Goal: Information Seeking & Learning: Find contact information

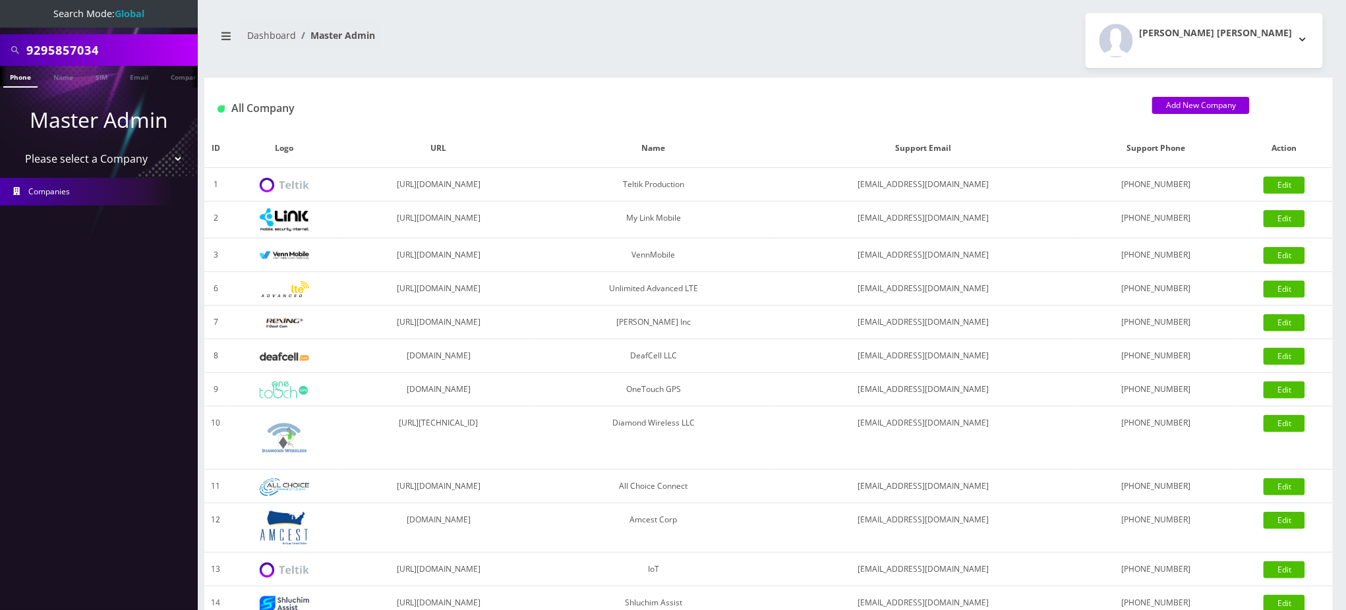
drag, startPoint x: 144, startPoint y: 53, endPoint x: 0, endPoint y: 21, distance: 147.7
click at [0, 21] on nav "Search Mode: Global 9295857034 Phone Name SIM Email Company Customer Master Adm…" at bounding box center [99, 305] width 198 height 610
paste input "16128674280"
drag, startPoint x: 29, startPoint y: 48, endPoint x: 0, endPoint y: 45, distance: 29.1
click at [0, 48] on div "16128674280" at bounding box center [99, 50] width 198 height 32
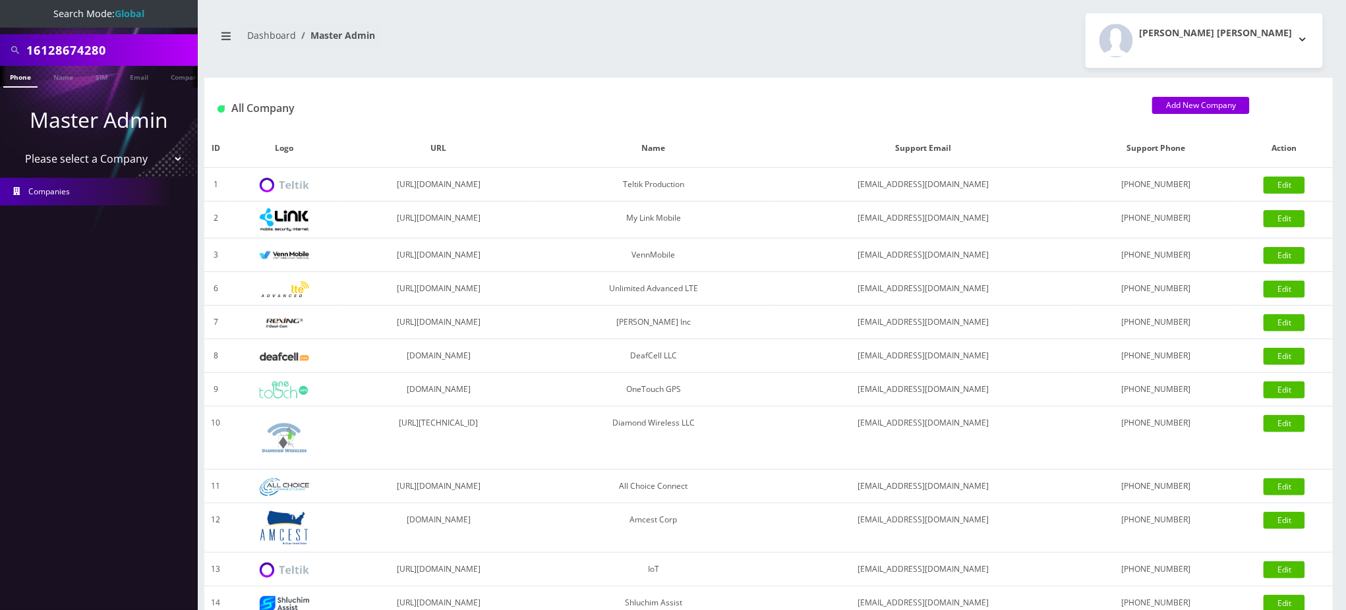
drag, startPoint x: 34, startPoint y: 49, endPoint x: 0, endPoint y: 50, distance: 33.6
click at [0, 50] on div "16128674280" at bounding box center [99, 50] width 198 height 32
type input "6128674280"
click at [21, 78] on link "Phone" at bounding box center [20, 77] width 34 height 22
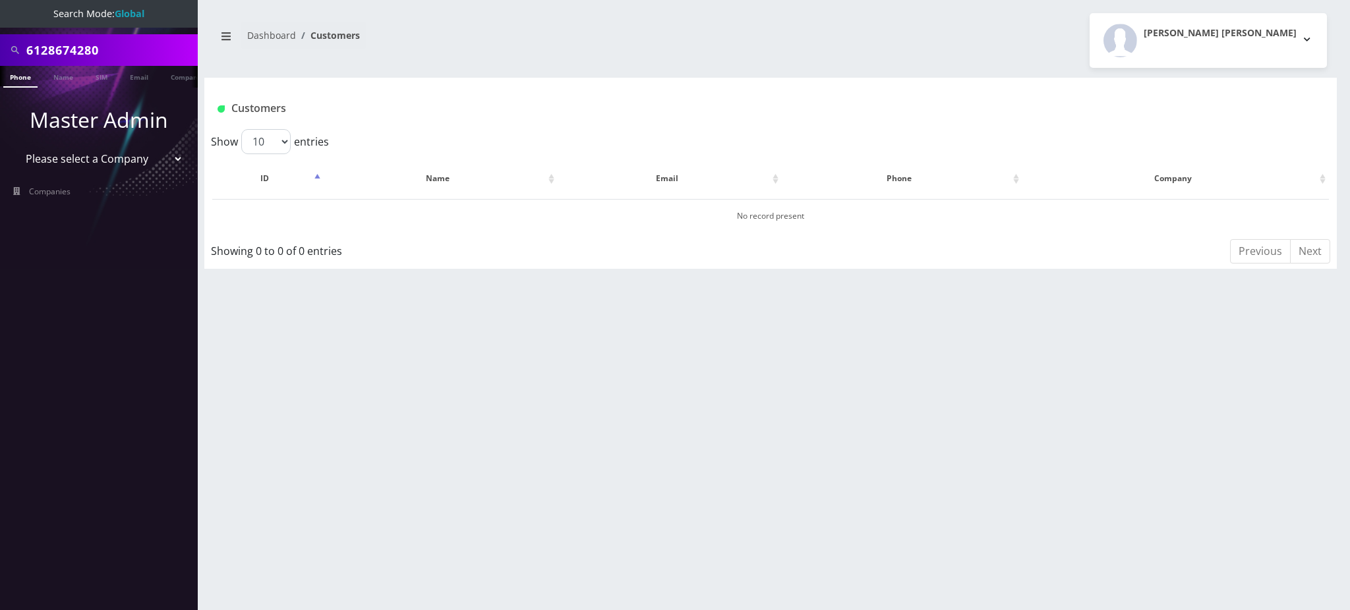
drag, startPoint x: 131, startPoint y: 45, endPoint x: 0, endPoint y: -13, distance: 143.7
click at [0, 0] on html "Search Mode: Global 6128674280 Phone Name SIM Email Company Customer Master Adm…" at bounding box center [675, 305] width 1350 height 610
type input "rob@ferraralumbercorp.com"
click at [138, 74] on link "Email" at bounding box center [139, 77] width 32 height 22
click at [101, 49] on input "rob@ferraralumbercorp.com" at bounding box center [110, 50] width 168 height 25
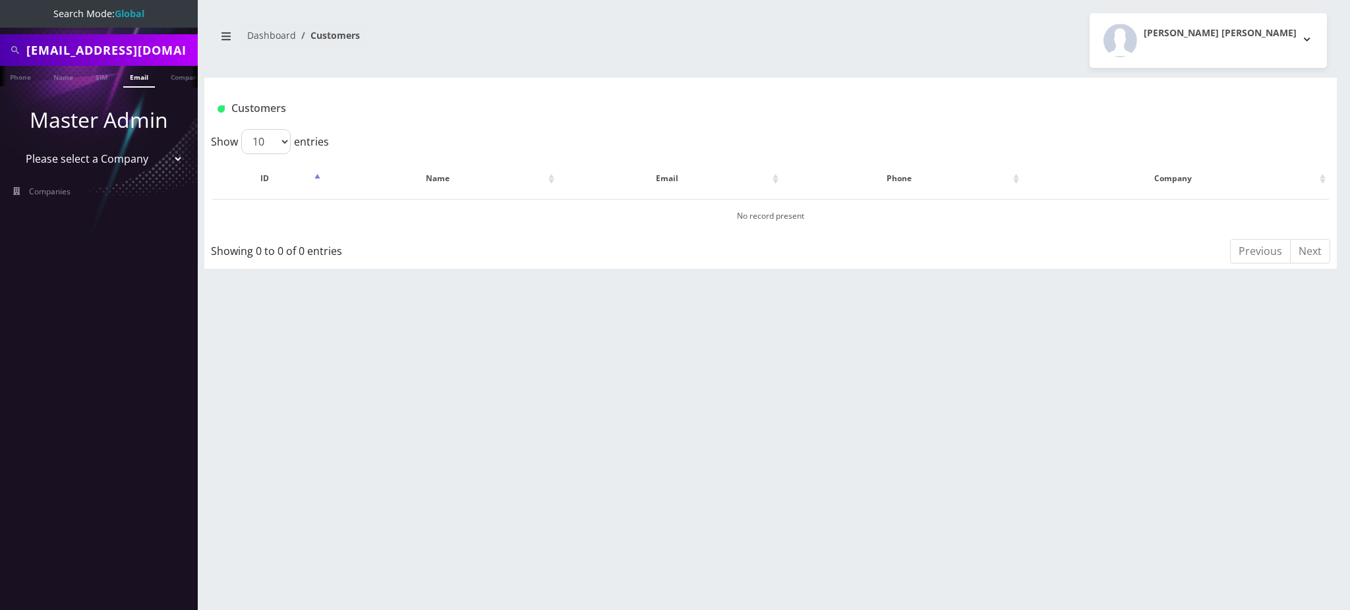
click at [100, 49] on input "rob@ferraralumbercorp.com" at bounding box center [110, 50] width 168 height 25
click at [45, 48] on input "rob@ferraralumbercorp.com" at bounding box center [110, 50] width 168 height 25
click at [95, 47] on input "rob@ferraralumbercorp.com" at bounding box center [110, 50] width 168 height 25
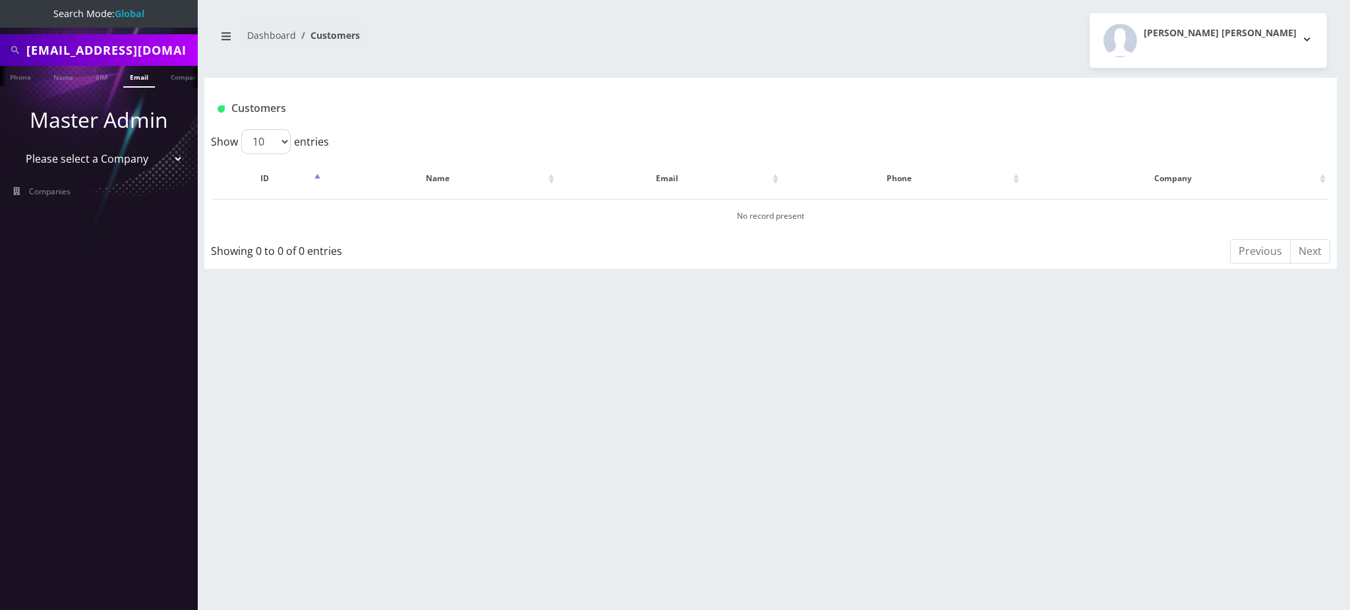
click at [95, 47] on input "rob@ferraralumbercorp.com" at bounding box center [110, 50] width 168 height 25
type input "[PERSON_NAME]"
click at [72, 72] on link "Name" at bounding box center [63, 77] width 33 height 22
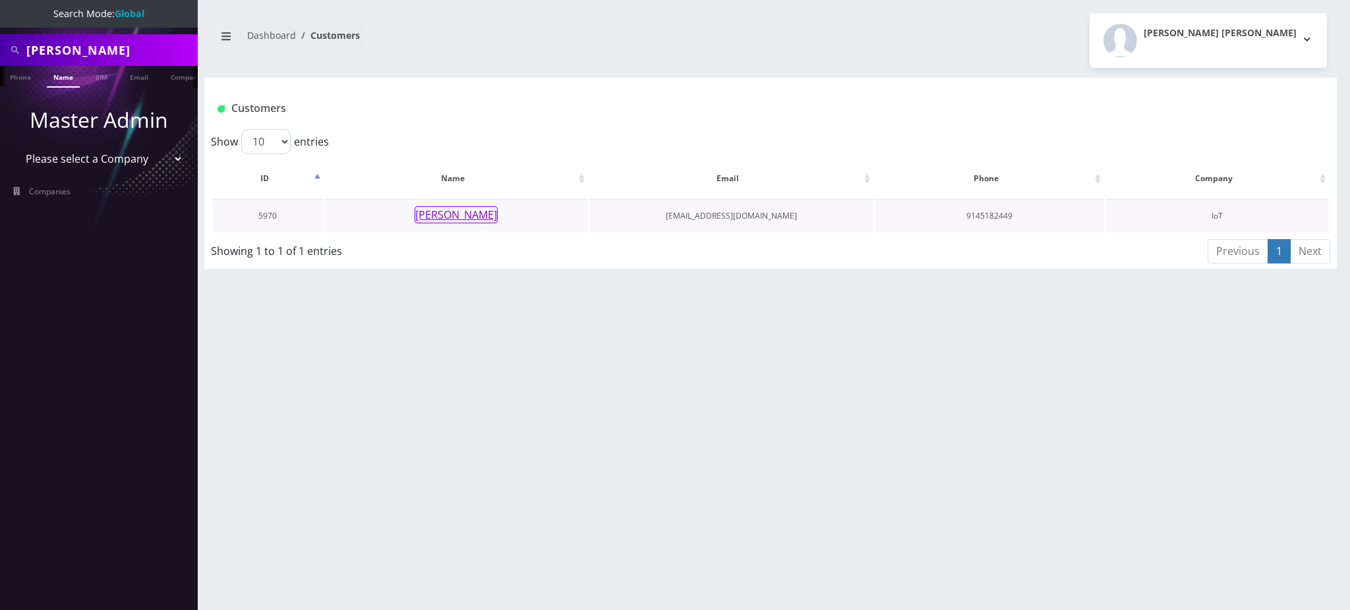
click at [459, 216] on button "[PERSON_NAME]" at bounding box center [456, 214] width 83 height 17
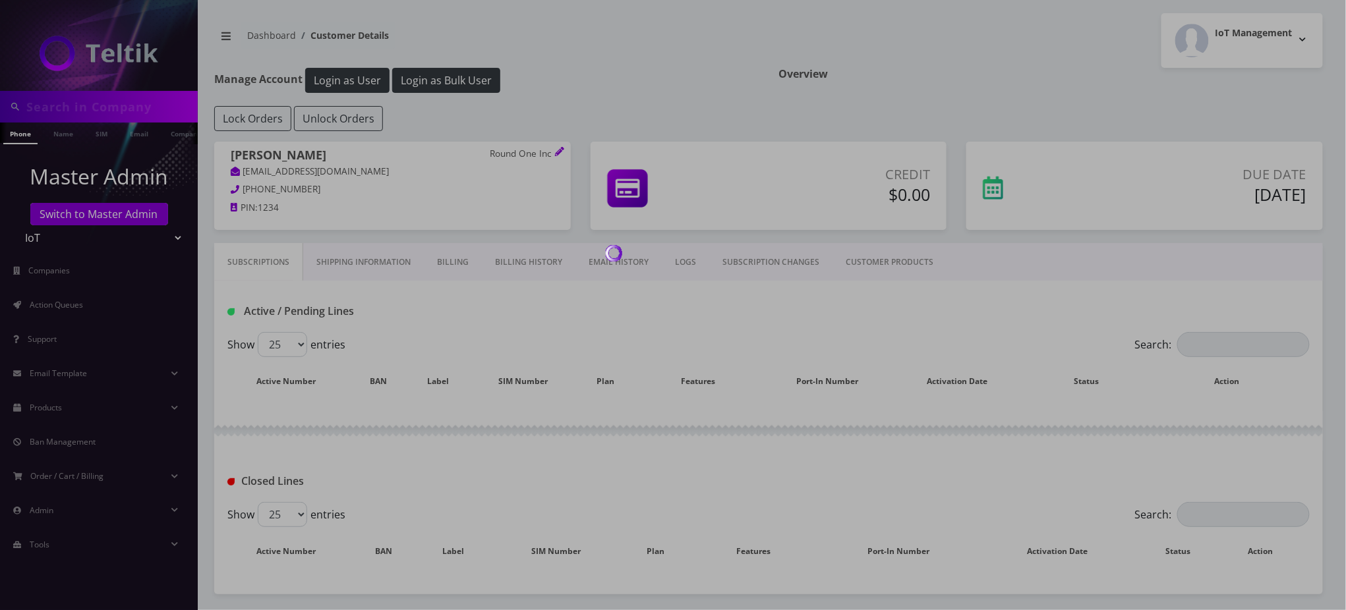
type input "[PERSON_NAME]"
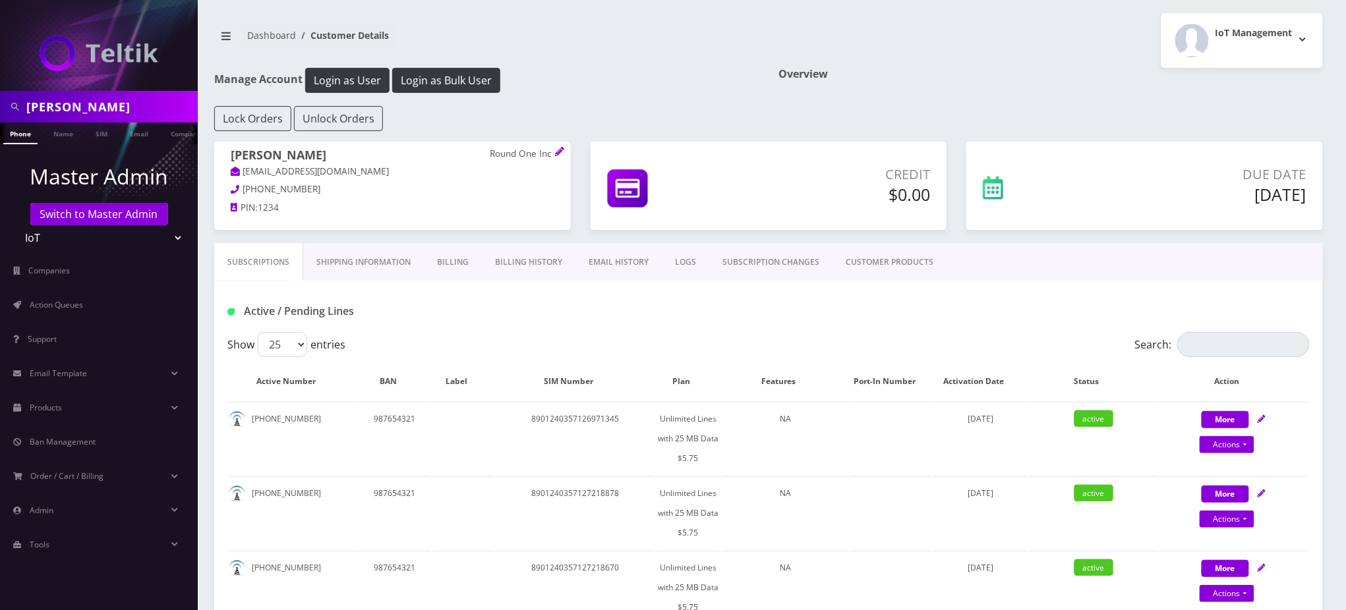
click at [387, 312] on h1 "Active / Pending Lines" at bounding box center [400, 311] width 347 height 13
click at [559, 318] on div "Active / Pending Lines" at bounding box center [400, 312] width 367 height 22
click at [717, 327] on div "Active / Pending Lines" at bounding box center [768, 306] width 1108 height 51
drag, startPoint x: 309, startPoint y: 156, endPoint x: 233, endPoint y: 158, distance: 76.5
click at [233, 158] on h1 "[PERSON_NAME] Round One Inc" at bounding box center [393, 156] width 324 height 16
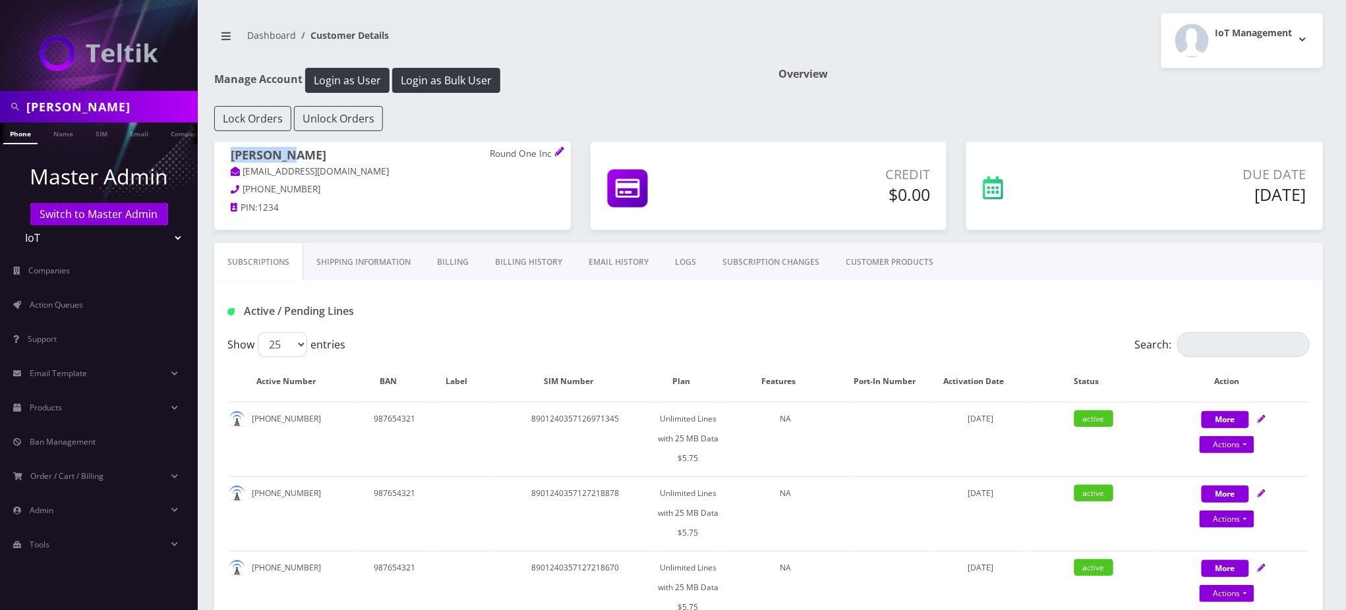
copy h1 "[PERSON_NAME]"
click at [399, 291] on div "Active / Pending Lines" at bounding box center [768, 306] width 1108 height 51
drag, startPoint x: 312, startPoint y: 174, endPoint x: 260, endPoint y: 182, distance: 53.3
click at [260, 182] on span "[PERSON_NAME] Round One Inc [EMAIL_ADDRESS][DOMAIN_NAME]" at bounding box center [393, 165] width 324 height 34
copy link "@[DOMAIN_NAME]"
